Goal: Task Accomplishment & Management: Use online tool/utility

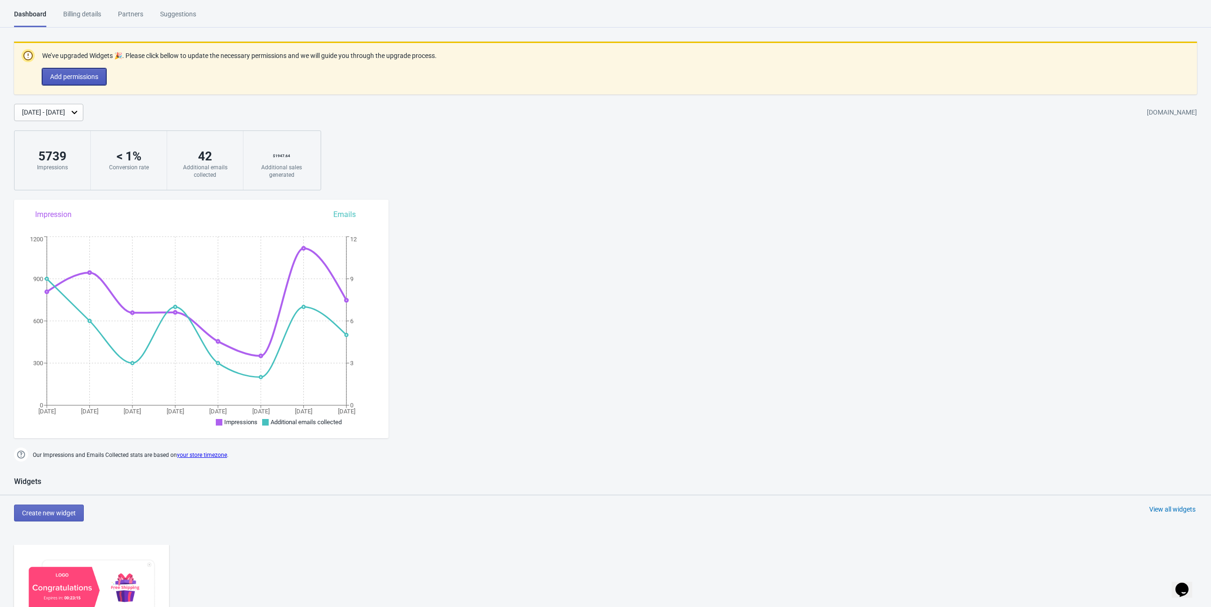
click at [80, 79] on span "Add permissions" at bounding box center [74, 76] width 48 height 7
click at [87, 73] on span "Add permissions" at bounding box center [74, 76] width 48 height 7
click at [65, 114] on div "[DATE] - [DATE]" at bounding box center [43, 113] width 43 height 10
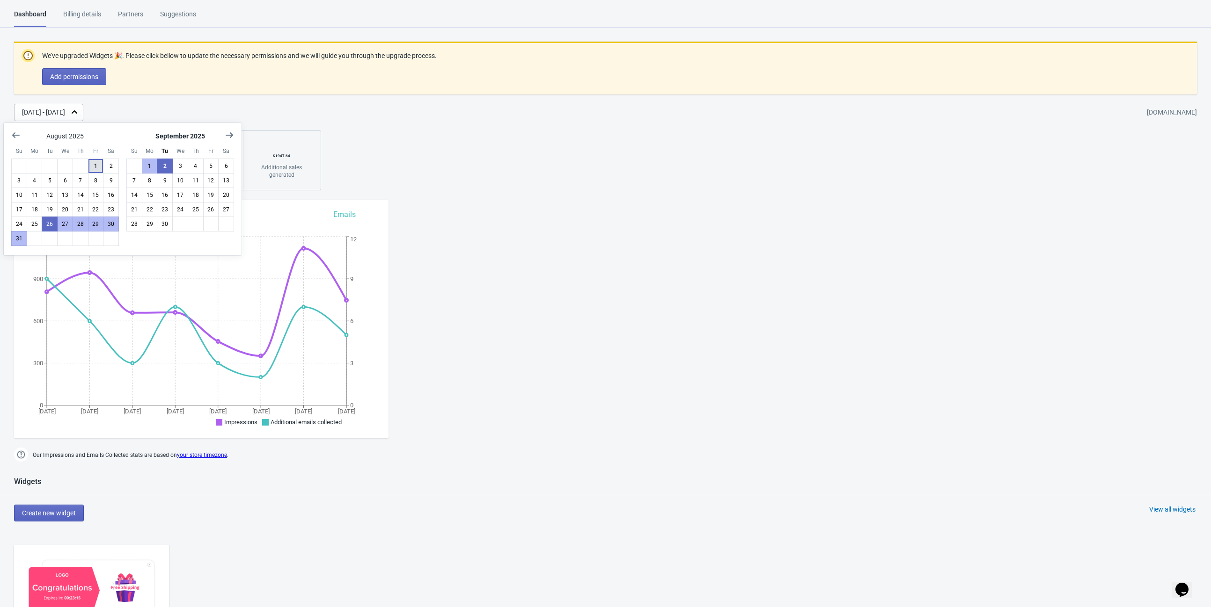
click at [93, 161] on button "1" at bounding box center [96, 166] width 16 height 15
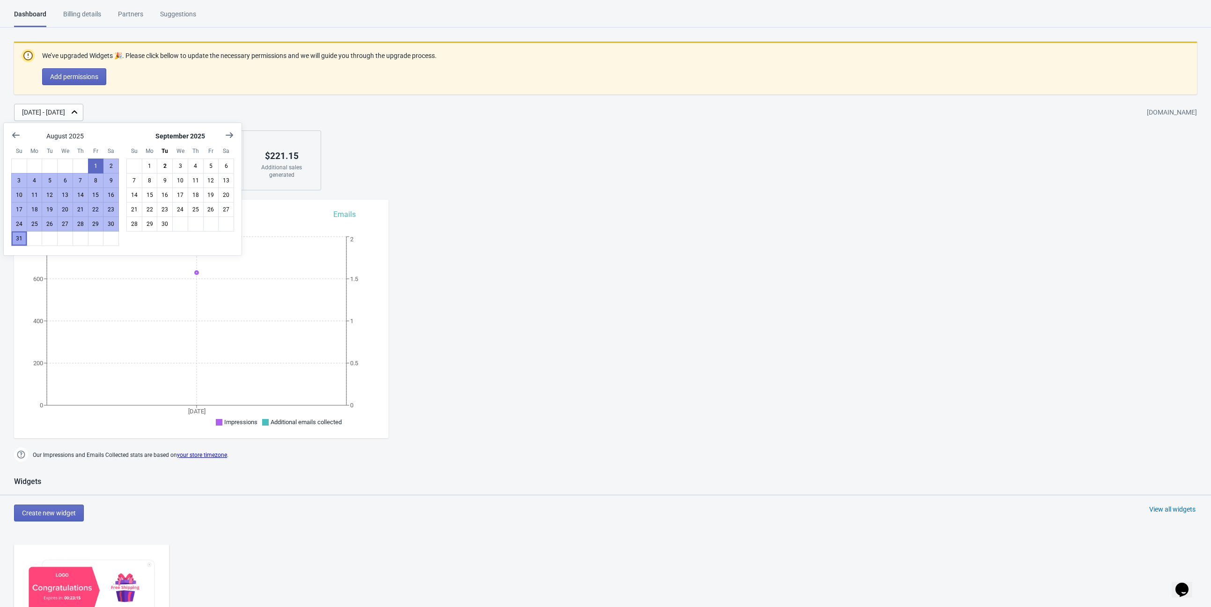
click at [21, 241] on button "31" at bounding box center [19, 238] width 16 height 15
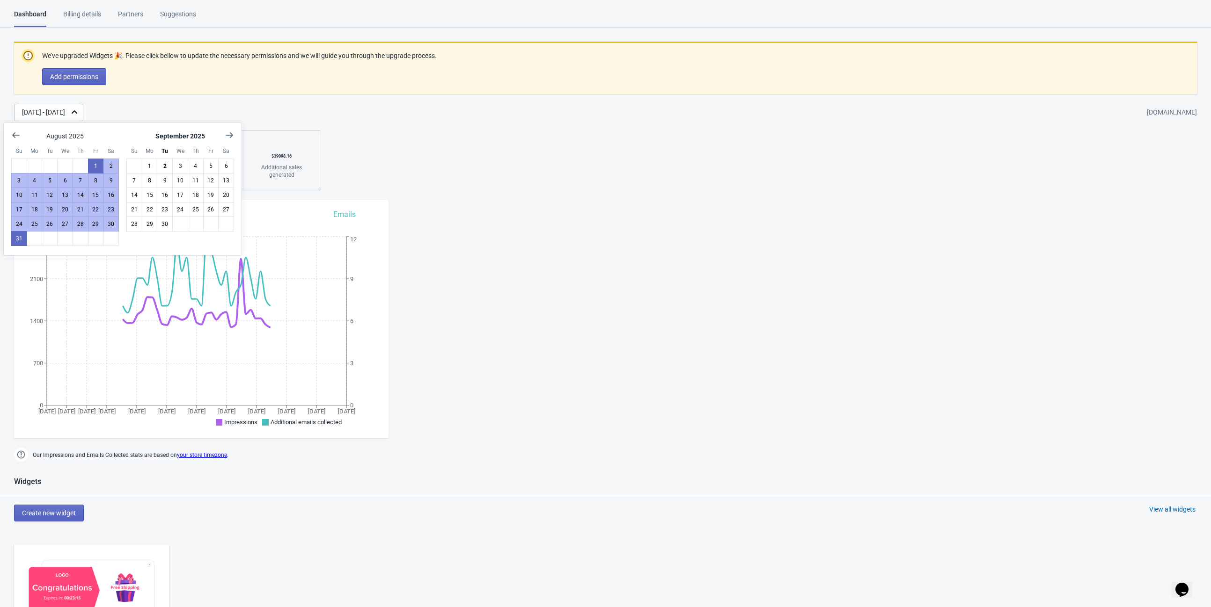
click at [518, 141] on div "We’ve upgraded Widgets 🎉. Please click bellow to update the necessary permissio…" at bounding box center [605, 116] width 1211 height 149
